Goal: Navigation & Orientation: Find specific page/section

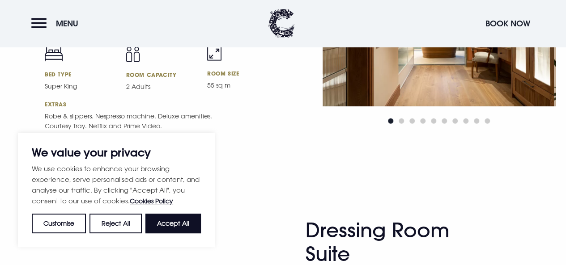
scroll to position [1118, 0]
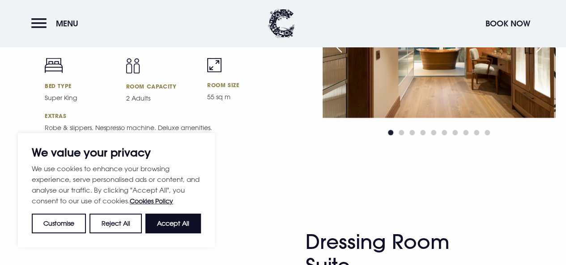
click at [541, 55] on div "Next slide" at bounding box center [539, 46] width 22 height 20
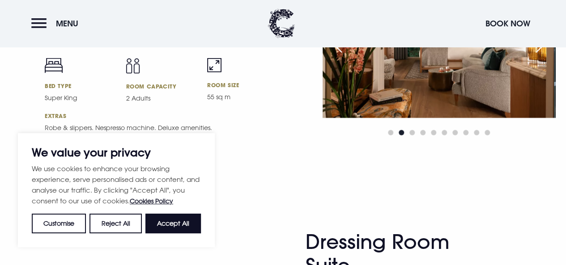
click at [541, 55] on div "Next slide" at bounding box center [539, 46] width 22 height 20
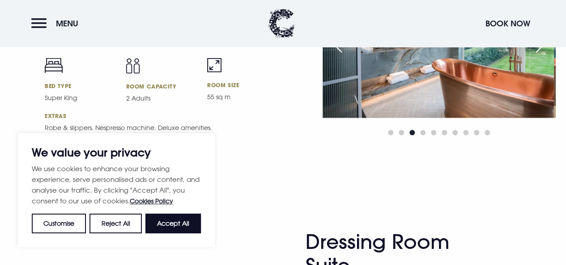
click at [541, 55] on div "Next slide" at bounding box center [539, 46] width 22 height 20
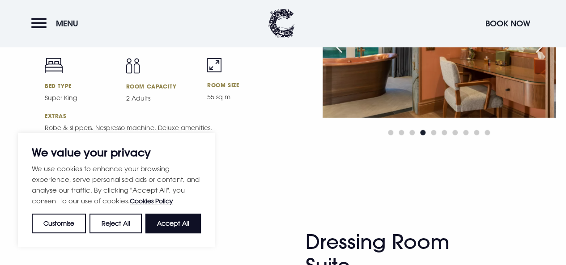
click at [541, 55] on div "Next slide" at bounding box center [539, 46] width 22 height 20
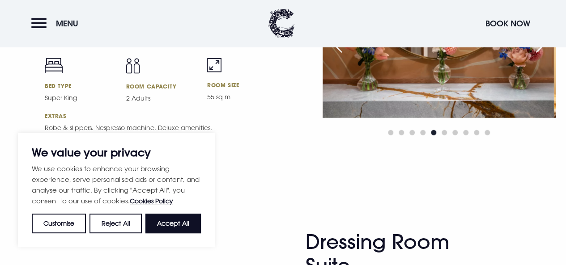
click at [541, 55] on div "Next slide" at bounding box center [539, 46] width 22 height 20
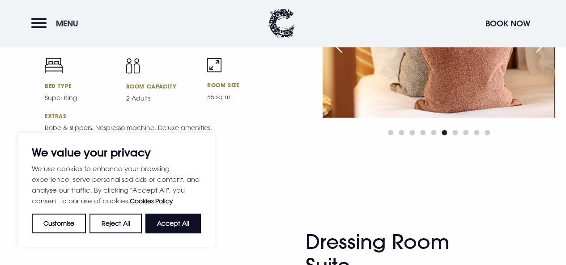
click at [541, 55] on div "Next slide" at bounding box center [539, 46] width 22 height 20
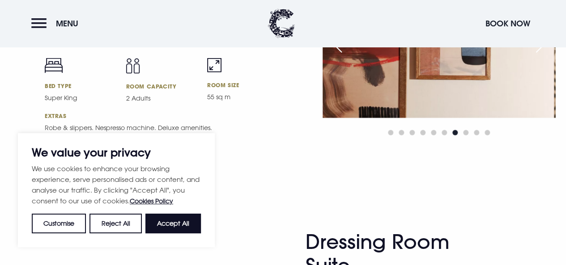
click at [541, 55] on div "Next slide" at bounding box center [539, 46] width 22 height 20
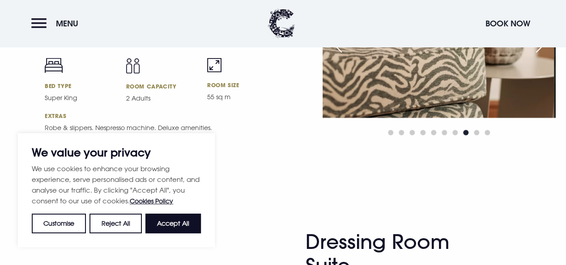
click at [541, 55] on div "Next slide" at bounding box center [539, 46] width 22 height 20
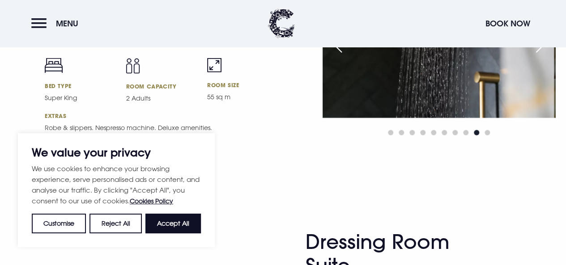
click at [541, 55] on div "Next slide" at bounding box center [539, 46] width 22 height 20
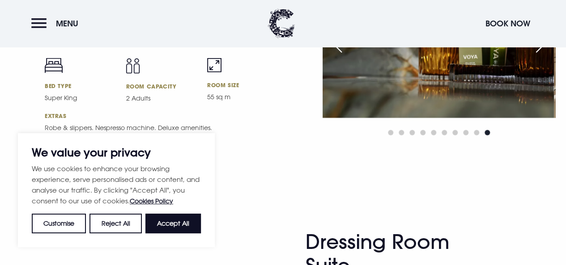
click at [541, 55] on div "Next slide" at bounding box center [539, 46] width 22 height 20
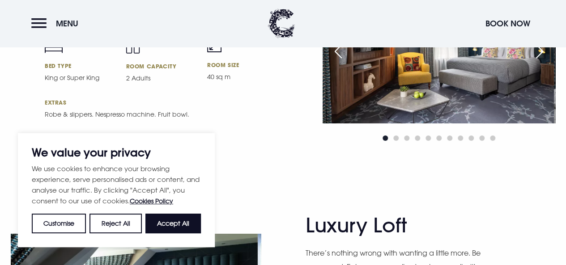
scroll to position [1744, 0]
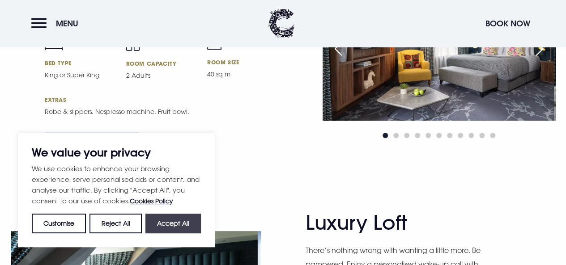
click at [178, 220] on button "Accept All" at bounding box center [172, 224] width 55 height 20
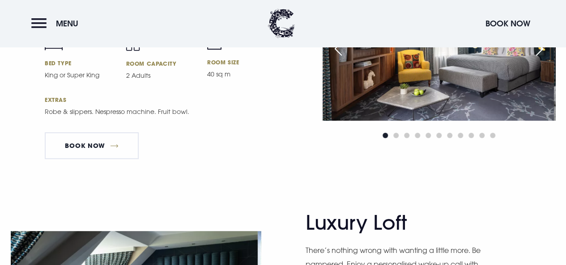
checkbox input "true"
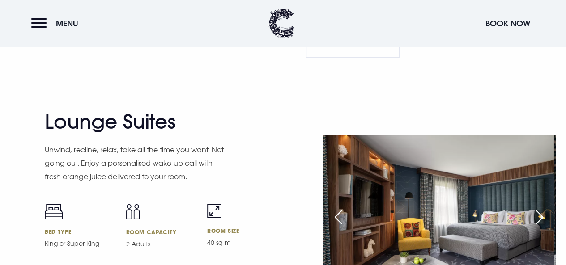
scroll to position [1565, 0]
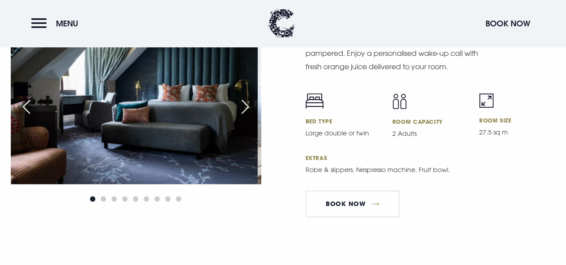
scroll to position [1968, 0]
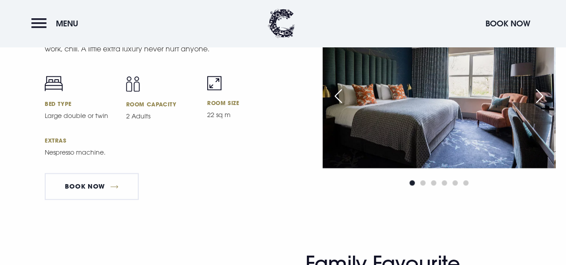
scroll to position [2281, 0]
